Goal: Find specific page/section: Find specific page/section

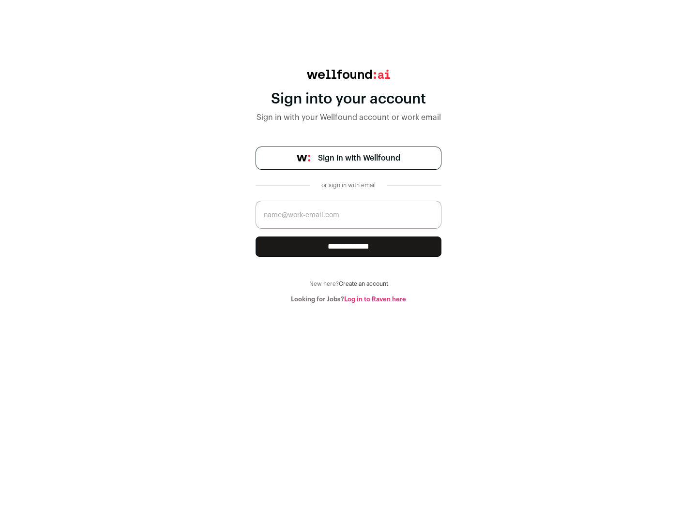
click at [359, 158] on span "Sign in with Wellfound" at bounding box center [359, 158] width 82 height 12
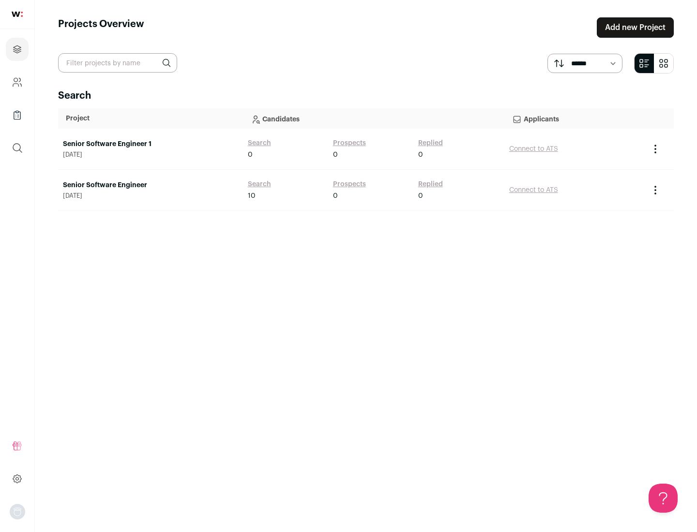
click at [150, 185] on link "Senior Software Engineer" at bounding box center [150, 185] width 175 height 10
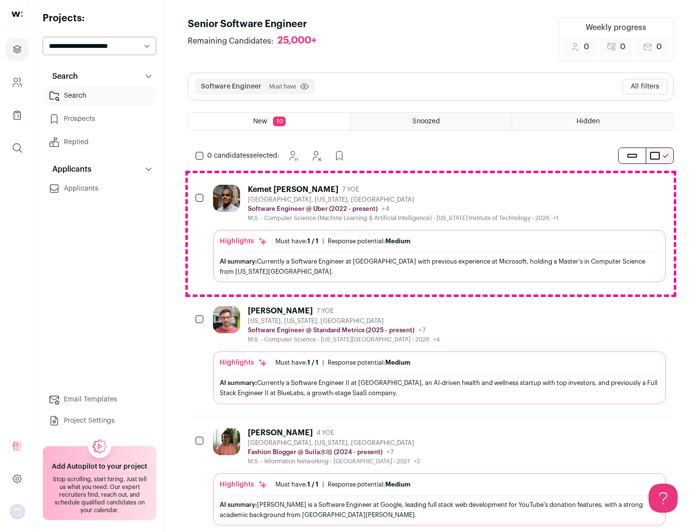
click at [431, 234] on div "Highlights Must have: 1 / 1 How many must haves have been fulfilled? | Response…" at bounding box center [439, 256] width 453 height 53
